Goal: Transaction & Acquisition: Purchase product/service

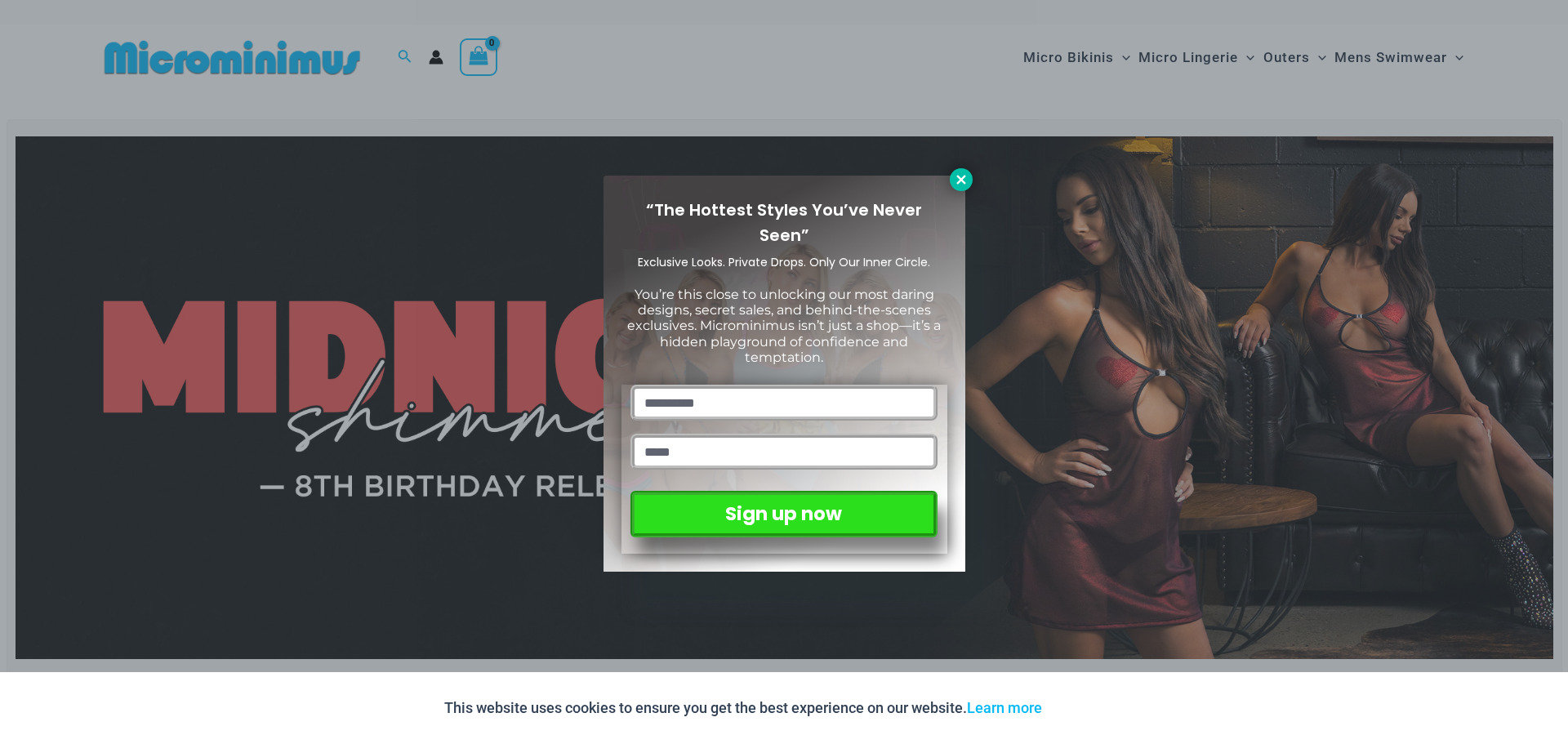
click at [955, 183] on icon at bounding box center [961, 179] width 14 height 14
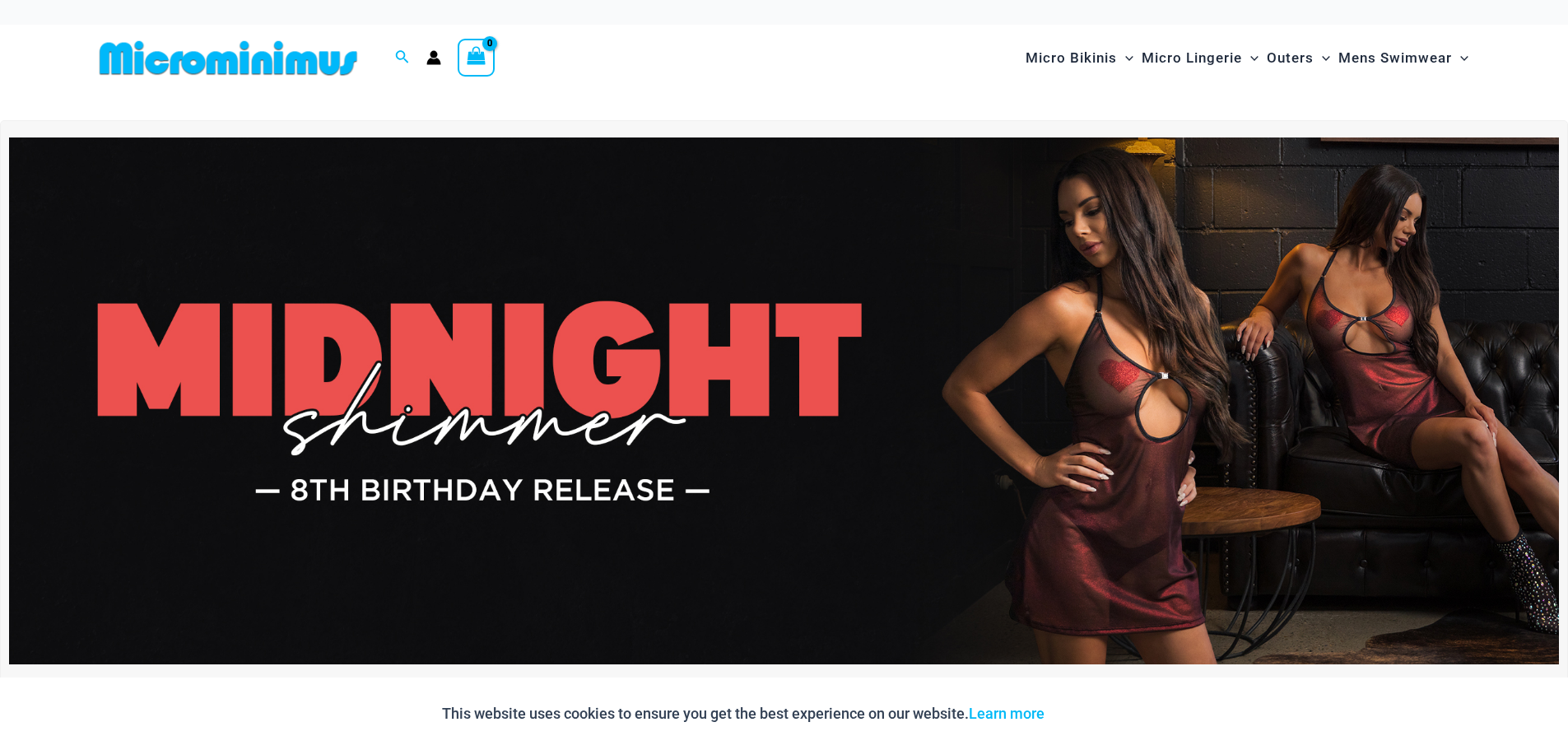
click at [1177, 326] on img at bounding box center [784, 401] width 1550 height 527
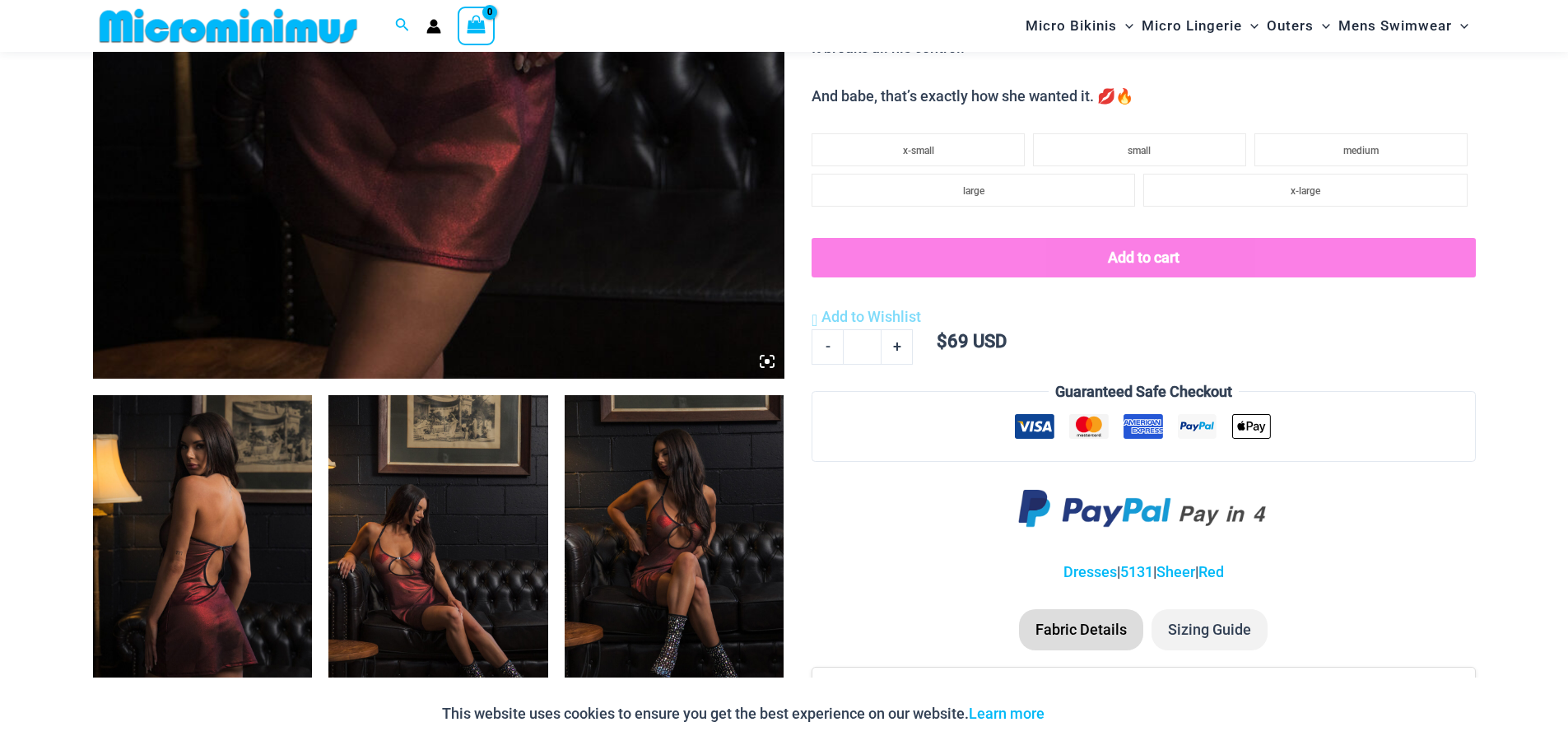
scroll to position [809, 0]
